Goal: Task Accomplishment & Management: Use online tool/utility

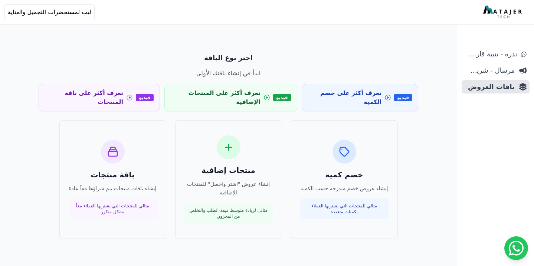
scroll to position [30, 0]
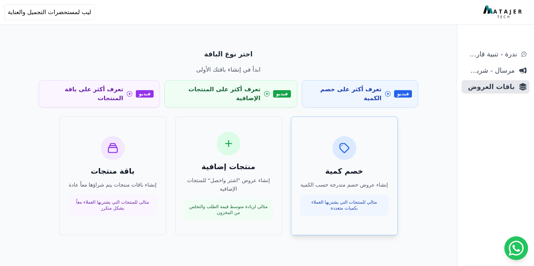
click at [332, 171] on div "خصم كمية إنشاء عروض خصم متدرجة حسب الكمية مثالي للمنتجات التي يشتريها العملاء ب…" at bounding box center [344, 176] width 88 height 80
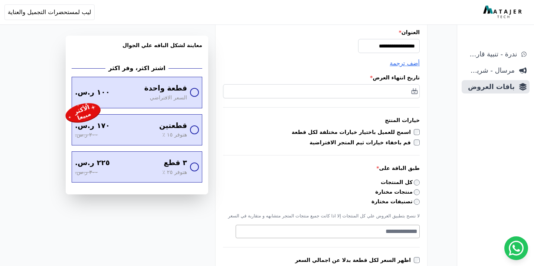
scroll to position [105, 0]
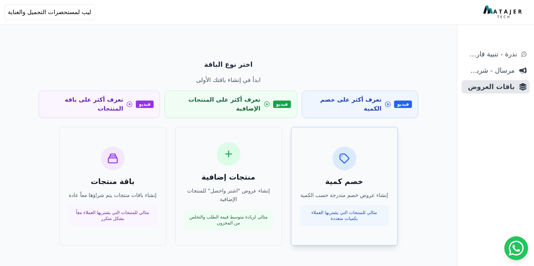
scroll to position [30, 0]
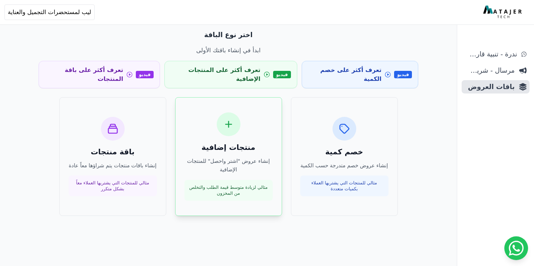
click at [265, 157] on p "إنشاء عروض "اشتر واحصل" للمنتجات الإضافية" at bounding box center [228, 165] width 88 height 17
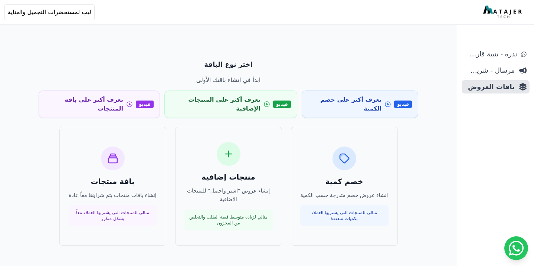
scroll to position [30, 0]
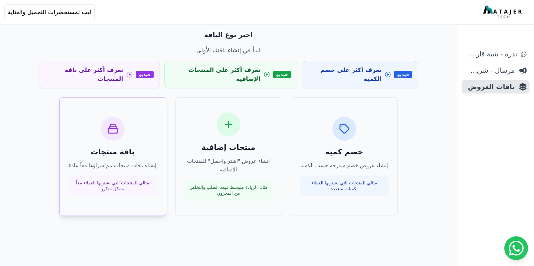
click at [148, 147] on h3 "باقة منتجات" at bounding box center [113, 152] width 88 height 10
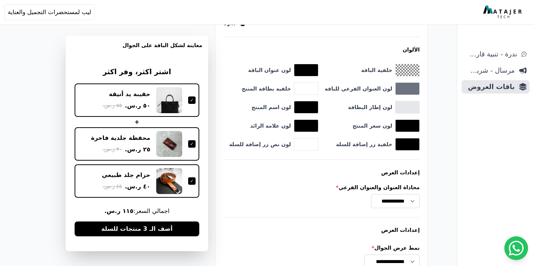
scroll to position [619, 0]
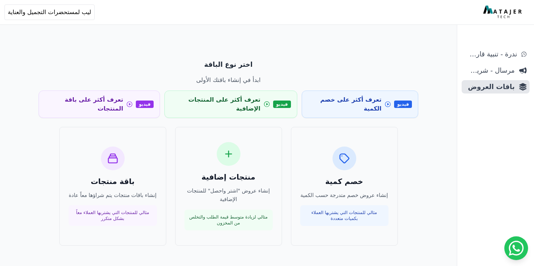
scroll to position [30, 0]
